Goal: Information Seeking & Learning: Learn about a topic

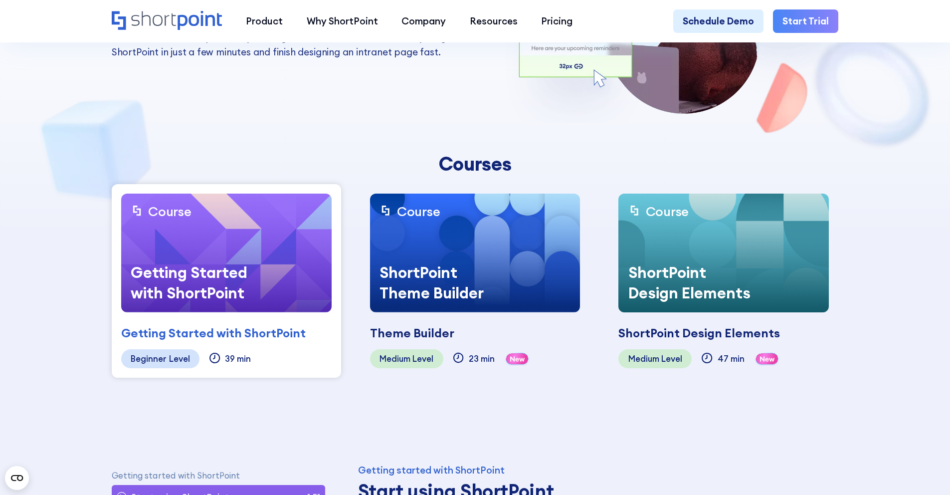
scroll to position [228, 0]
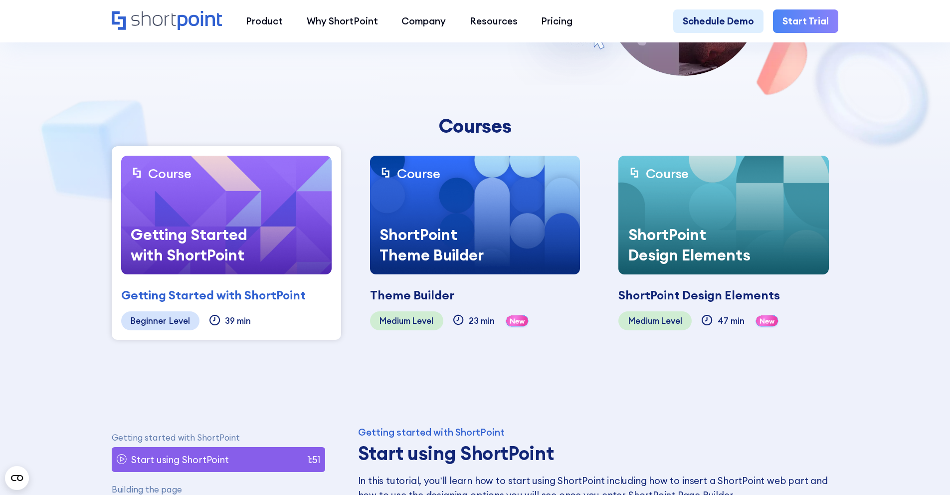
click at [44, 289] on section "ShortPoint Academy This course is made specifically for beginners who want to l…" at bounding box center [475, 70] width 950 height 596
click at [241, 202] on img at bounding box center [226, 215] width 210 height 119
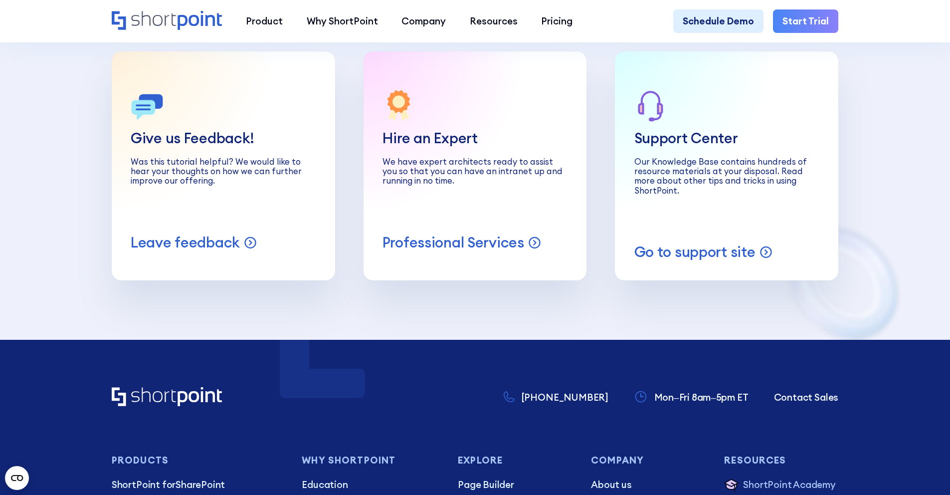
scroll to position [4326, 0]
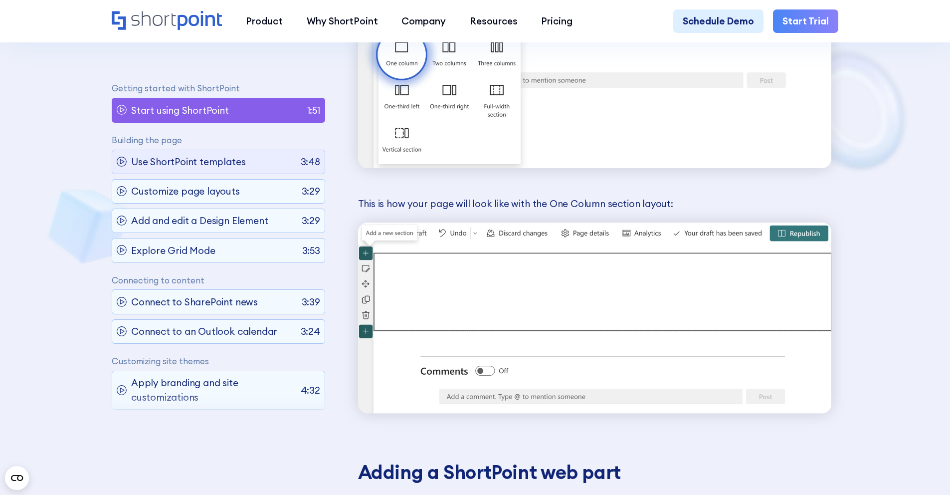
click at [245, 168] on div "Use ShortPoint templates 3:48" at bounding box center [219, 162] width 214 height 25
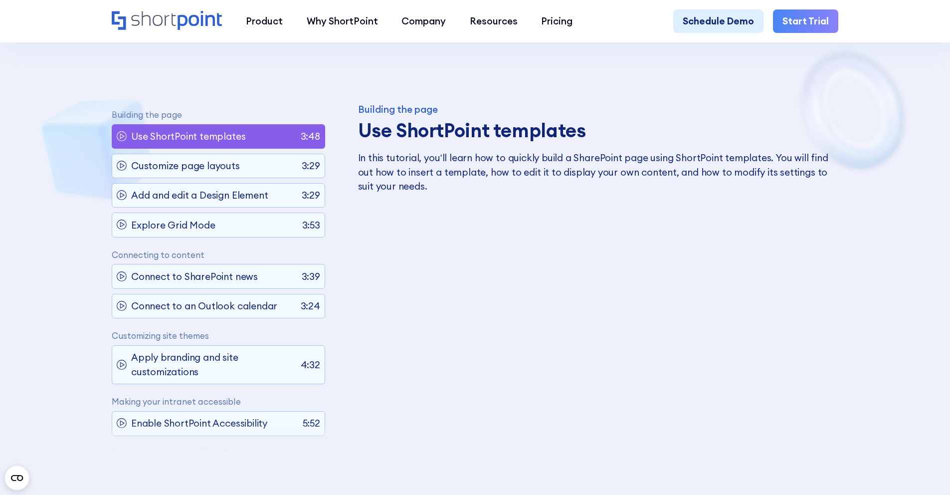
scroll to position [398, 0]
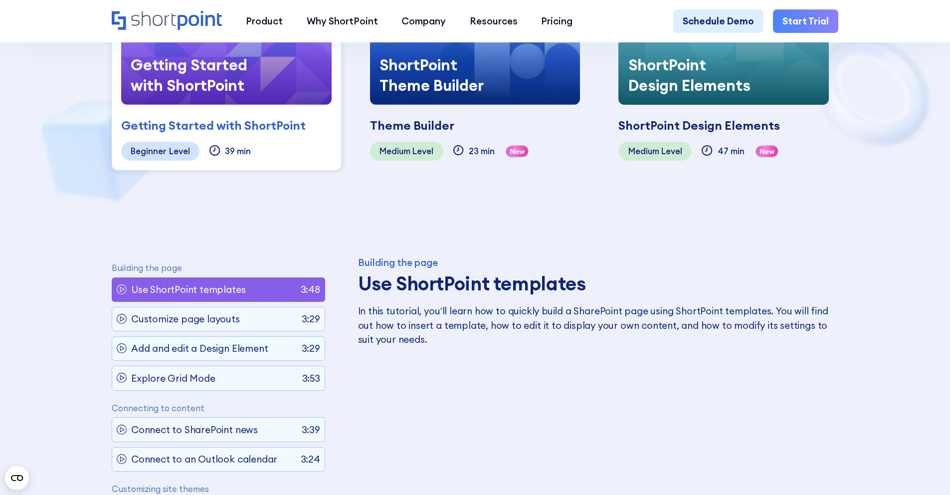
click at [376, 280] on h3 "Use ShortPoint templates" at bounding box center [594, 283] width 473 height 22
drag, startPoint x: 375, startPoint y: 287, endPoint x: 456, endPoint y: 286, distance: 80.3
click at [457, 287] on h3 "Use ShortPoint templates" at bounding box center [594, 283] width 473 height 22
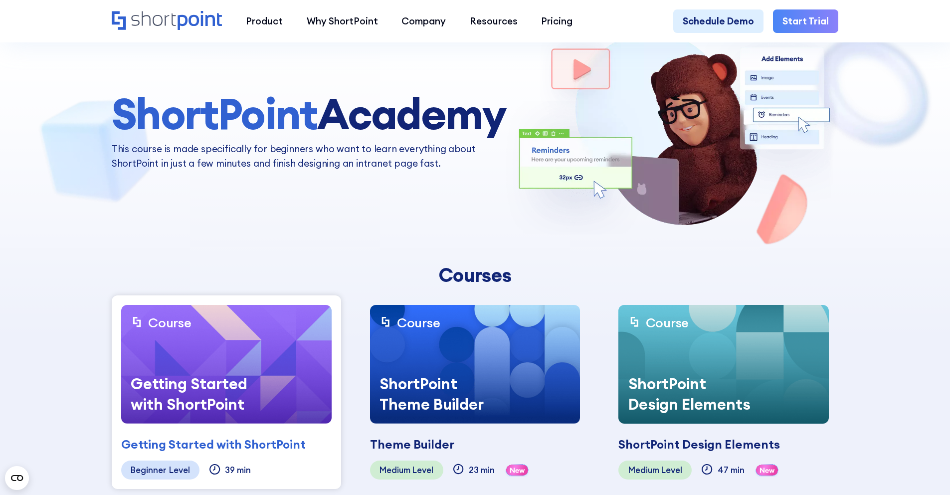
scroll to position [78, 0]
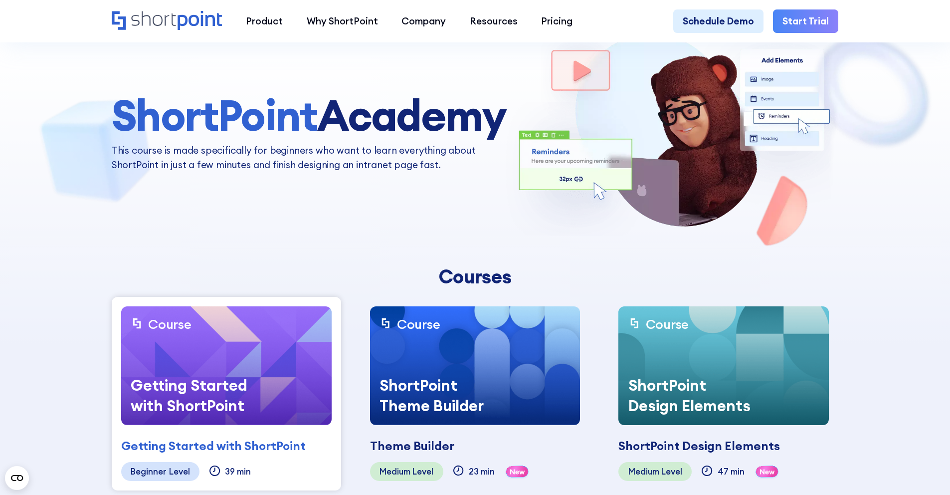
click at [468, 355] on img at bounding box center [475, 365] width 210 height 119
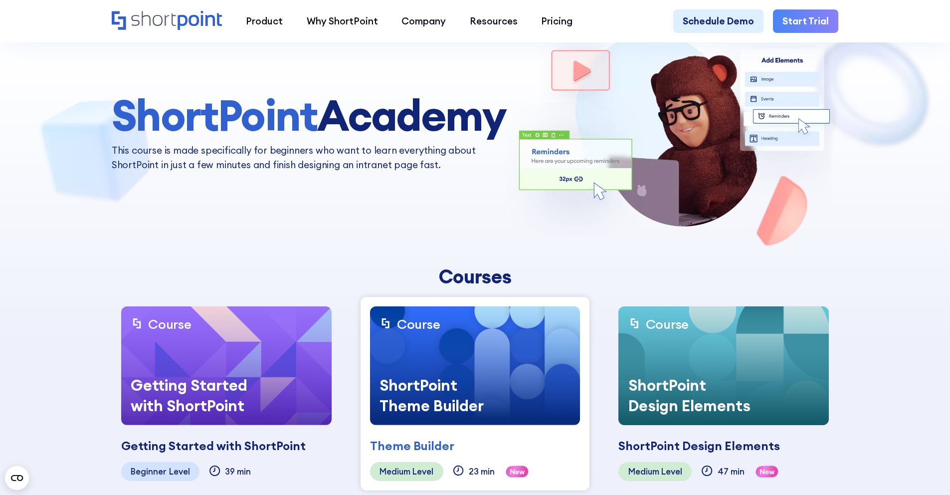
click at [467, 355] on img at bounding box center [475, 365] width 210 height 119
click at [444, 372] on div "ShortPoint Theme Builder" at bounding box center [445, 394] width 150 height 59
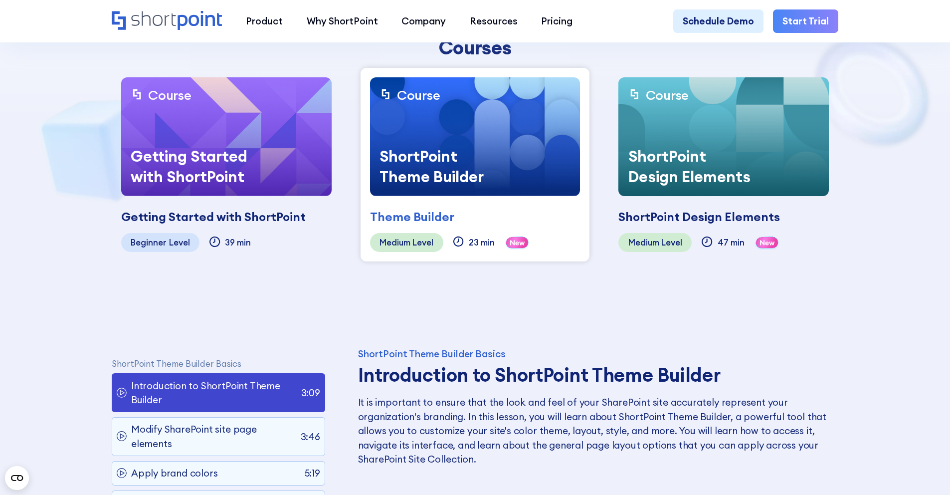
scroll to position [369, 0]
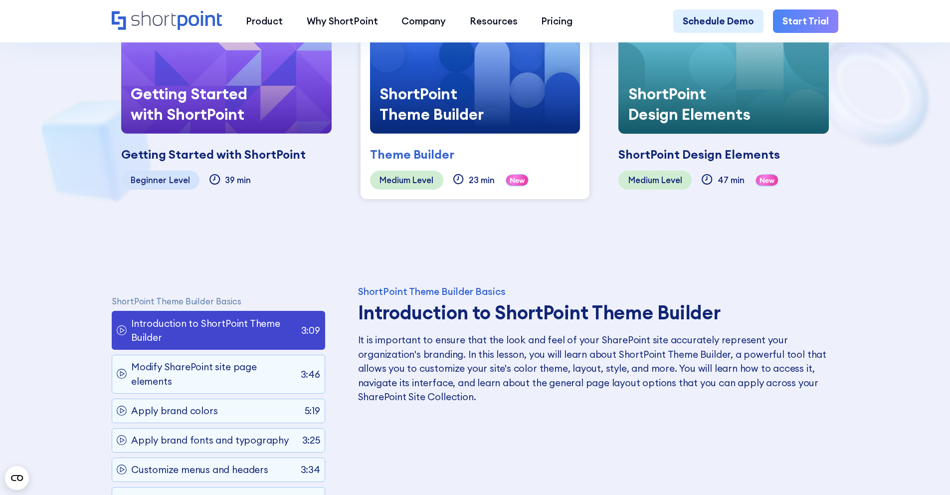
click at [734, 92] on div "ShortPoint Design Elements" at bounding box center [693, 103] width 150 height 59
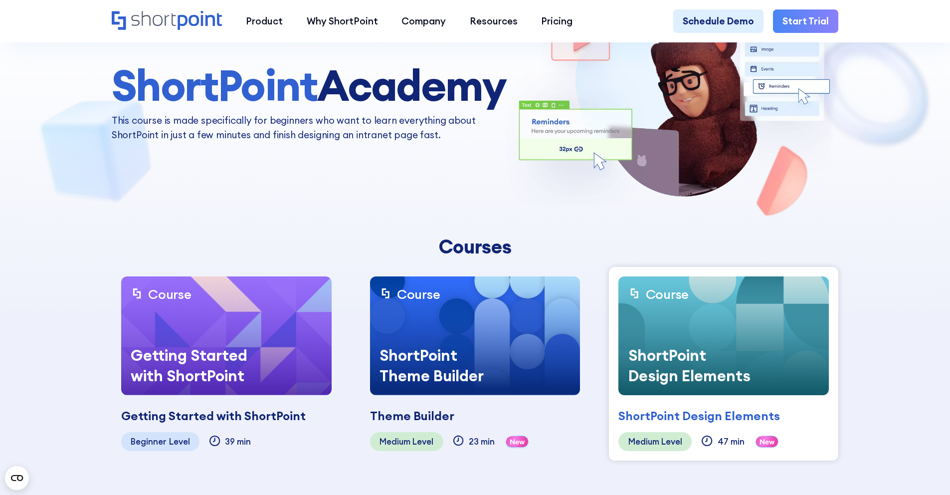
scroll to position [104, 0]
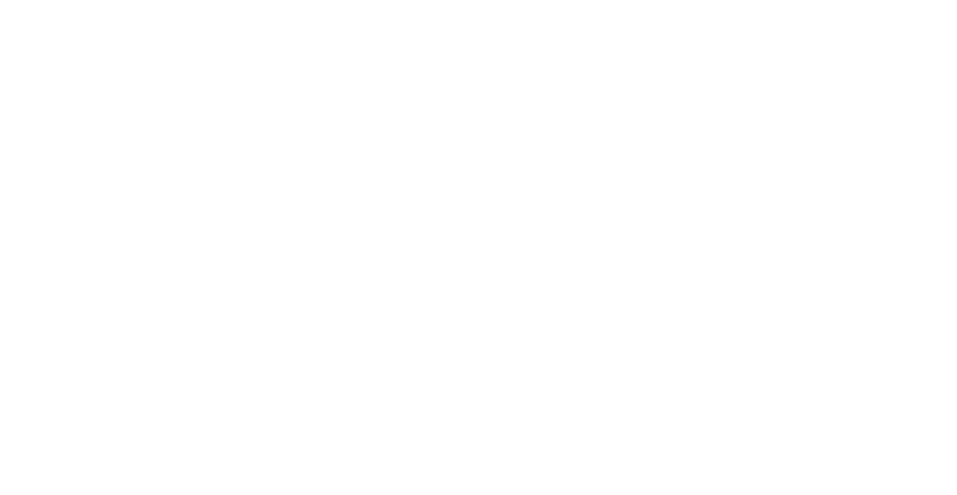
select select "+351"
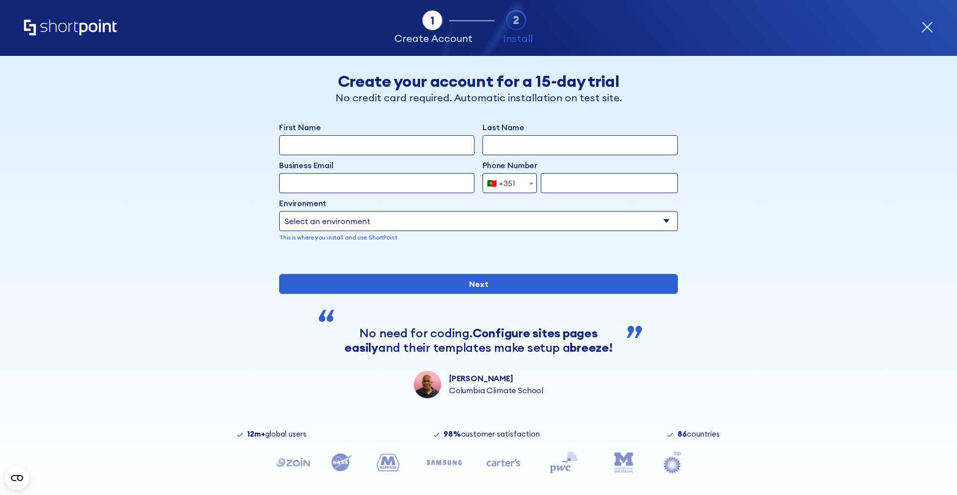
click at [560, 218] on select "Select an environment Microsoft 365 SharePoint Online SharePoint 2019 (On-Premi…" at bounding box center [478, 221] width 399 height 20
click at [459, 217] on select "Select an environment Microsoft 365 SharePoint Online SharePoint 2019 (On-Premi…" at bounding box center [478, 221] width 399 height 20
